Goal: Find specific page/section: Find specific page/section

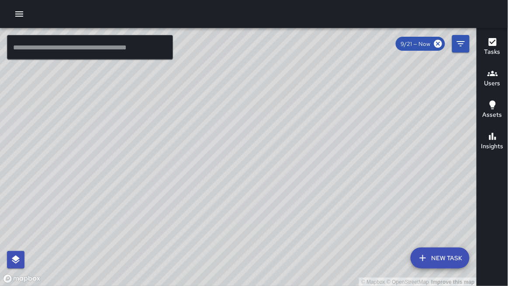
click at [19, 14] on icon "button" at bounding box center [19, 13] width 8 height 5
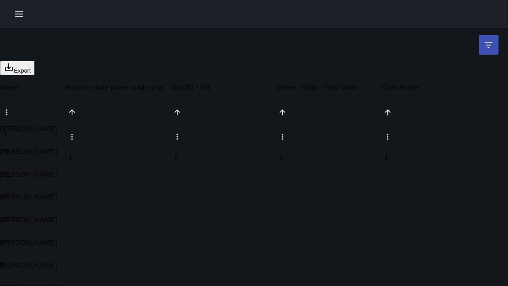
scroll to position [206, 487]
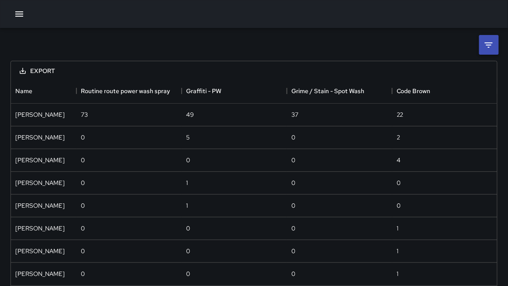
scroll to position [206, 487]
click at [490, 50] on li at bounding box center [490, 45] width 20 height 20
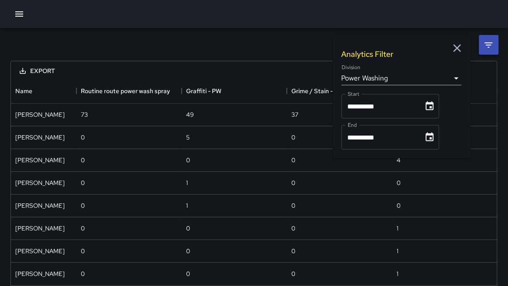
click at [366, 79] on body "**********" at bounding box center [254, 160] width 508 height 320
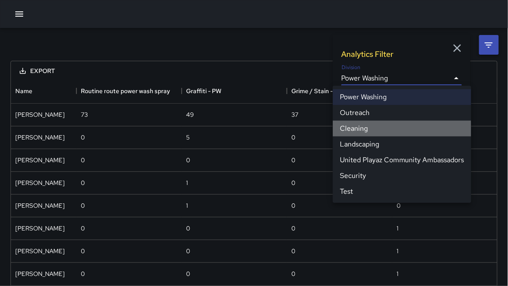
click at [362, 130] on li "Cleaning" at bounding box center [402, 129] width 139 height 16
type input "**********"
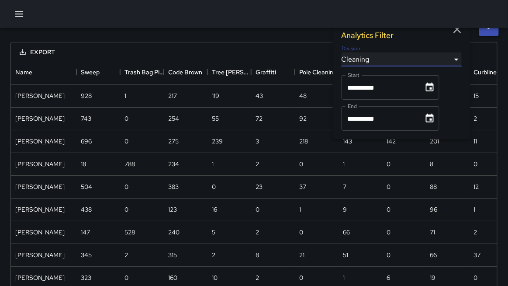
scroll to position [0, 0]
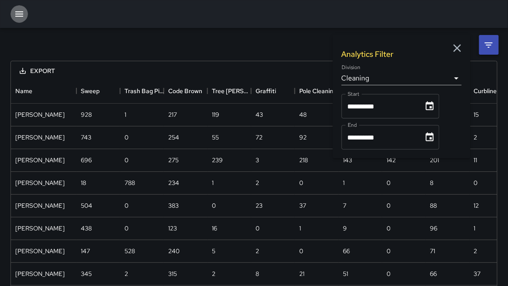
click at [21, 16] on icon "button" at bounding box center [19, 13] width 8 height 5
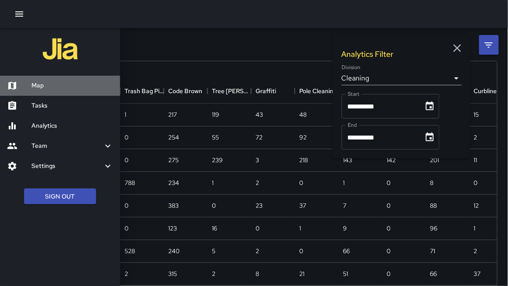
click at [59, 87] on h6 "Map" at bounding box center [72, 86] width 82 height 10
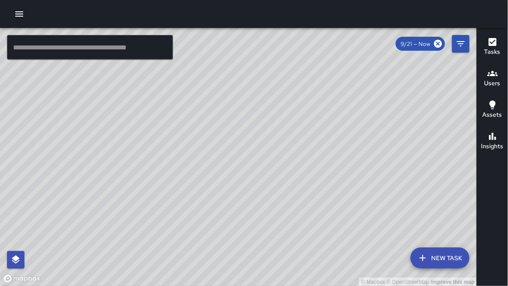
drag, startPoint x: 134, startPoint y: 96, endPoint x: 181, endPoint y: 97, distance: 47.2
click at [181, 97] on div "© Mapbox © OpenStreetMap Improve this map" at bounding box center [238, 157] width 477 height 258
drag, startPoint x: 151, startPoint y: 105, endPoint x: 139, endPoint y: 112, distance: 13.1
click at [140, 112] on div "© Mapbox © OpenStreetMap Improve this map" at bounding box center [238, 157] width 477 height 258
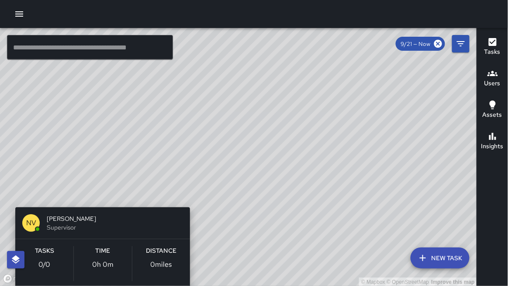
drag, startPoint x: 28, startPoint y: 261, endPoint x: 95, endPoint y: 197, distance: 93.1
click at [97, 193] on div "© Mapbox © OpenStreetMap Improve this map NV [PERSON_NAME] Supervisor Tasks 0 /…" at bounding box center [238, 157] width 477 height 258
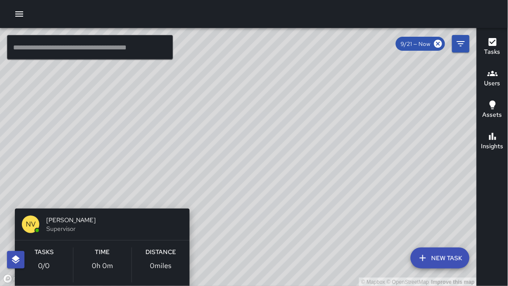
click at [101, 194] on div "© Mapbox © OpenStreetMap Improve this map NV [PERSON_NAME] Supervisor Tasks 0 /…" at bounding box center [238, 157] width 477 height 258
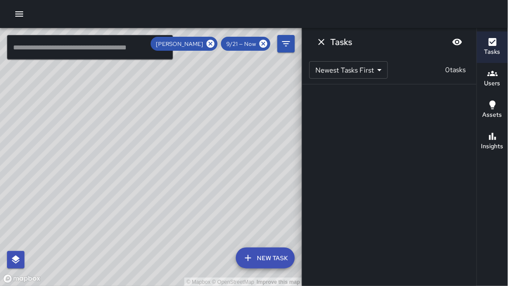
drag, startPoint x: 84, startPoint y: 175, endPoint x: 172, endPoint y: 177, distance: 88.3
click at [190, 170] on div "© Mapbox © OpenStreetMap Improve this map" at bounding box center [151, 157] width 303 height 258
drag, startPoint x: 152, startPoint y: 115, endPoint x: 36, endPoint y: 266, distance: 190.9
click at [36, 266] on div "© Mapbox © OpenStreetMap Improve this map" at bounding box center [151, 157] width 303 height 258
drag, startPoint x: 163, startPoint y: 133, endPoint x: 153, endPoint y: 133, distance: 10.1
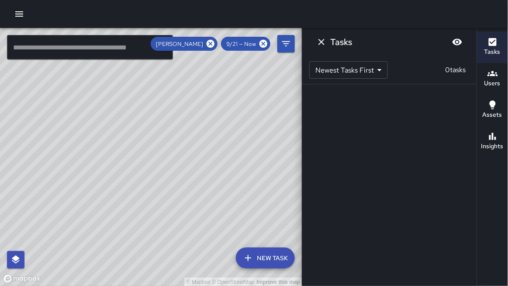
click at [137, 131] on div "© Mapbox © OpenStreetMap Improve this map" at bounding box center [151, 157] width 303 height 258
drag, startPoint x: 157, startPoint y: 133, endPoint x: 171, endPoint y: 135, distance: 14.0
click at [170, 134] on div "© Mapbox © OpenStreetMap Improve this map" at bounding box center [151, 157] width 303 height 258
click at [322, 42] on icon "Dismiss" at bounding box center [322, 42] width 6 height 6
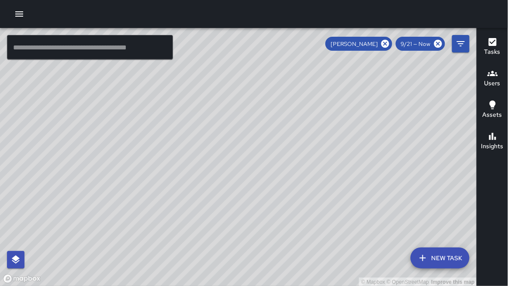
click at [386, 44] on icon at bounding box center [386, 44] width 10 height 10
